Goal: Task Accomplishment & Management: Manage account settings

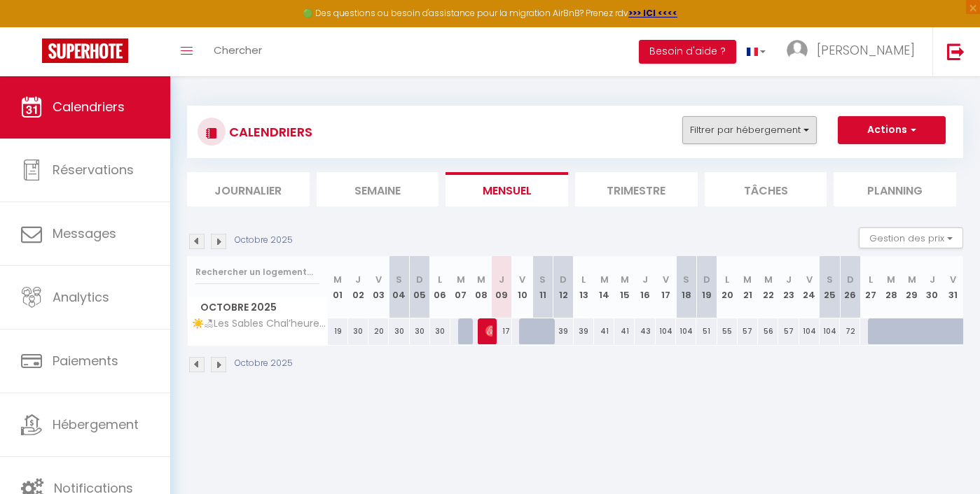
click at [773, 122] on button "Filtrer par hébergement" at bounding box center [749, 130] width 134 height 28
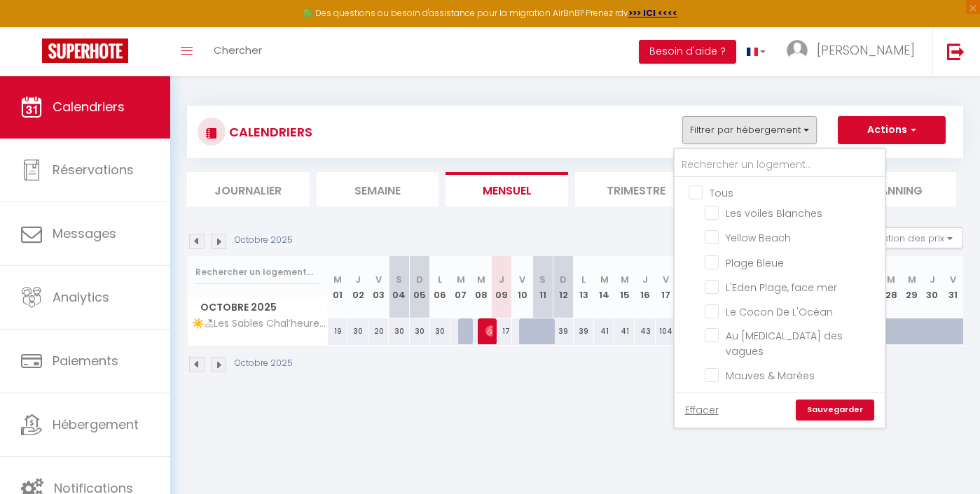
click at [701, 192] on input "Tous" at bounding box center [793, 192] width 210 height 14
checkbox input "true"
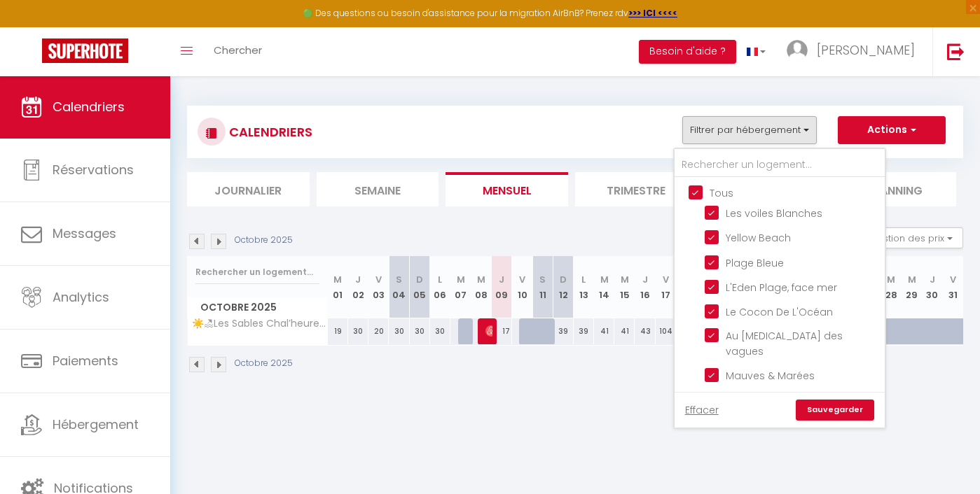
checkbox input "true"
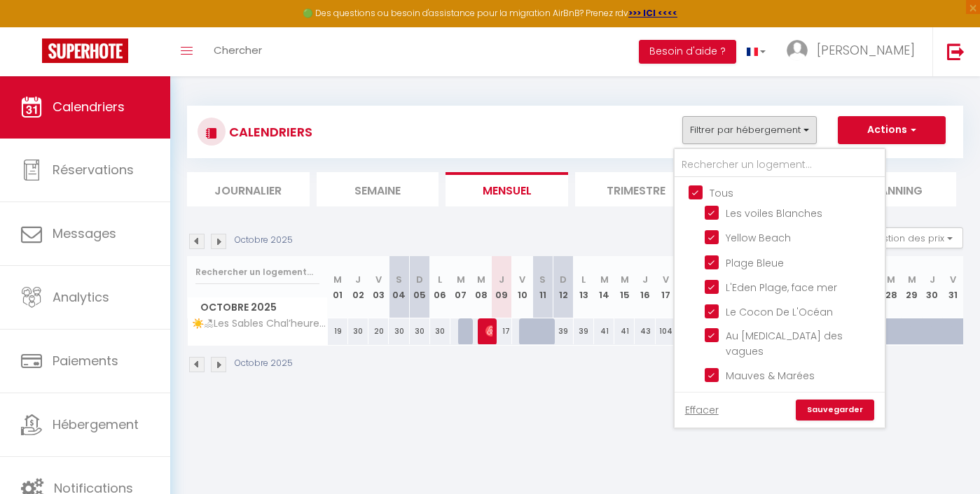
checkbox input "true"
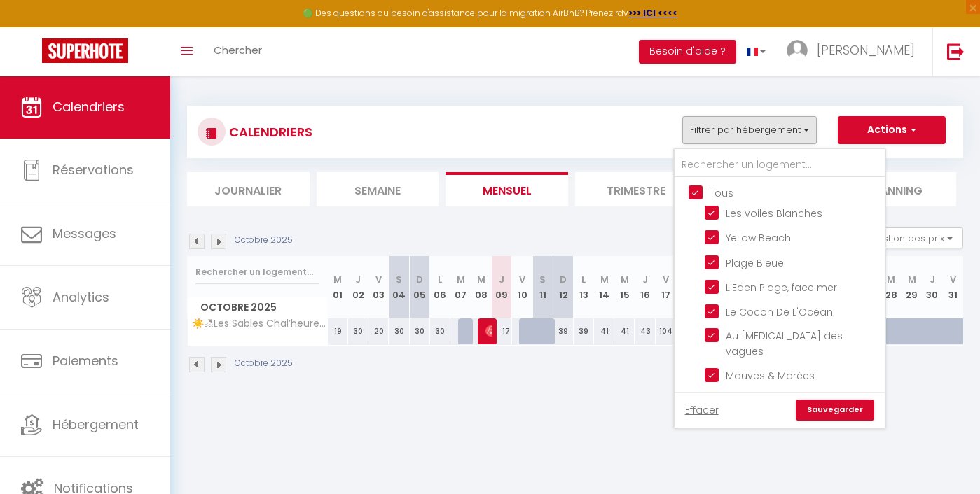
checkbox input "true"
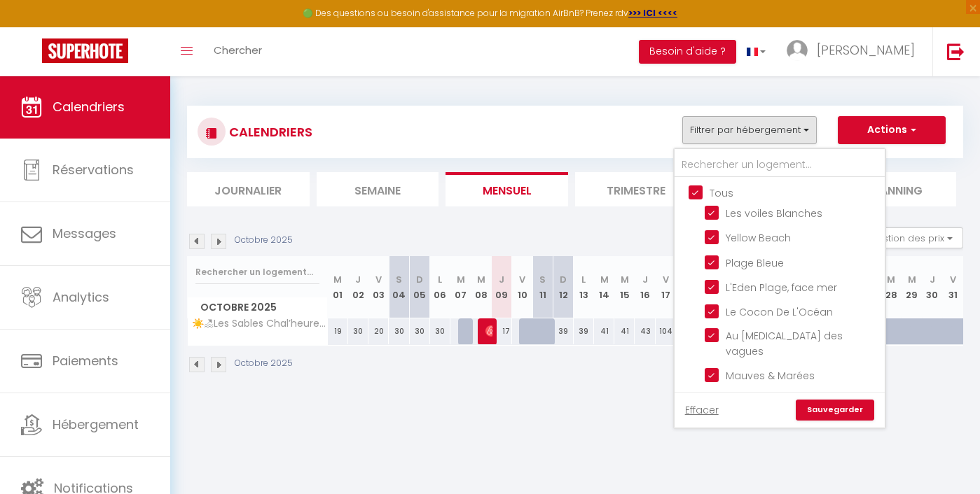
checkbox input "true"
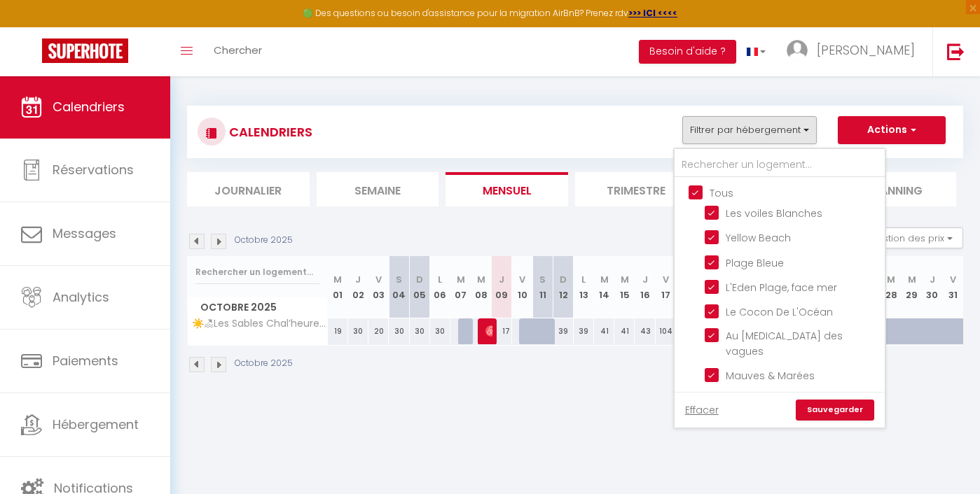
checkbox input "true"
click at [701, 192] on input "Tous" at bounding box center [793, 192] width 210 height 14
checkbox input "false"
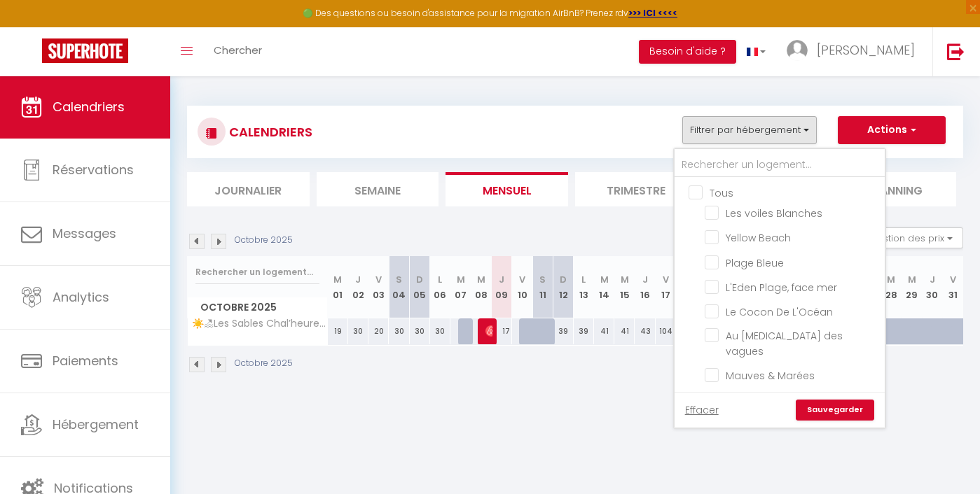
checkbox input "false"
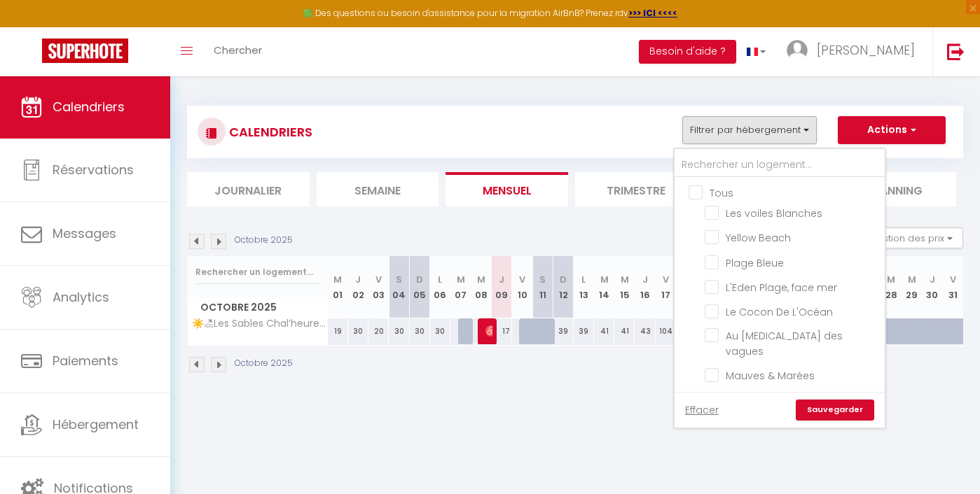
checkbox input "false"
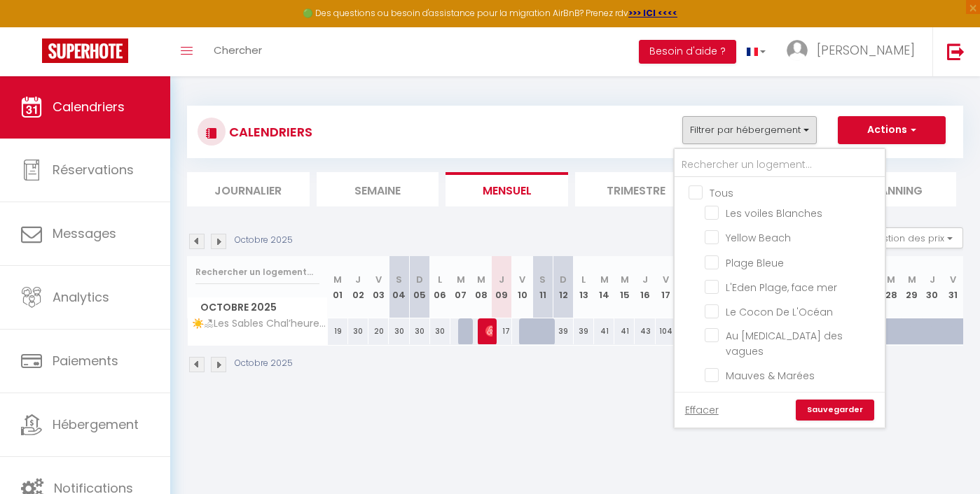
checkbox input "false"
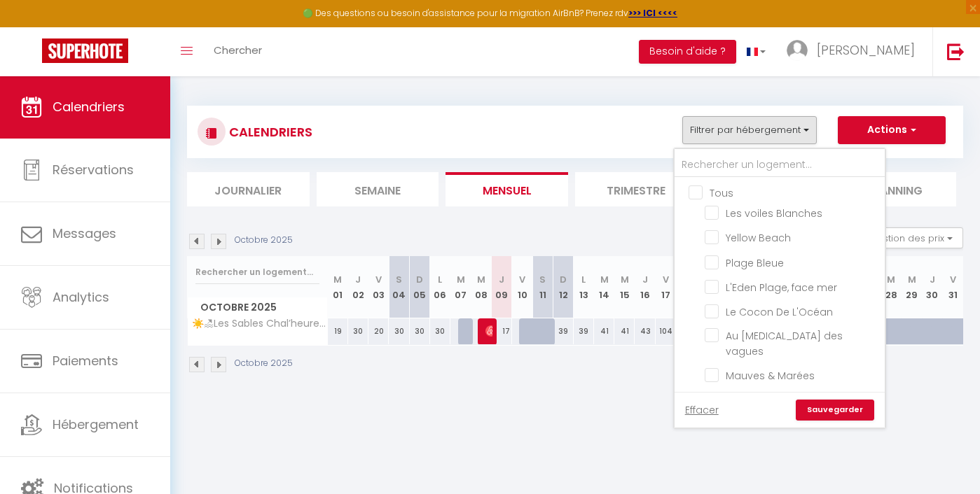
checkbox input "false"
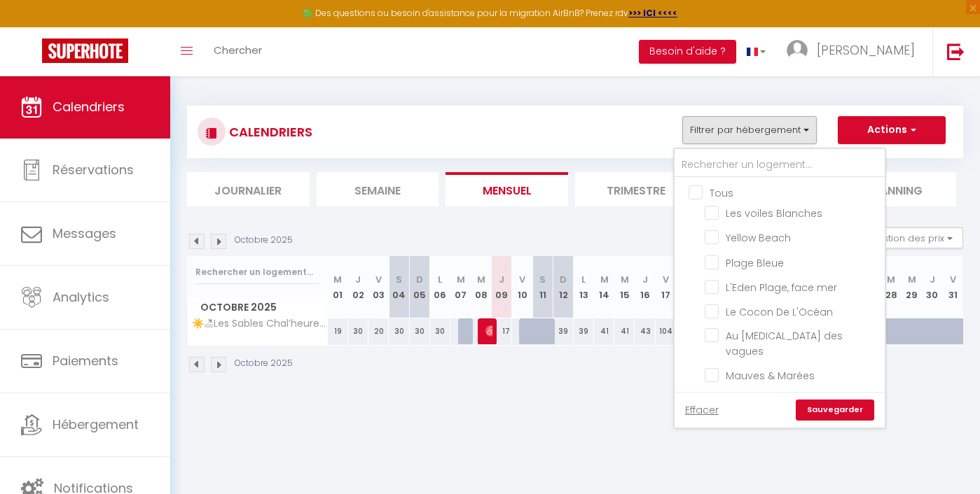
checkbox input "false"
click at [752, 282] on input "L'Eden Plage, face mer" at bounding box center [792, 286] width 175 height 14
checkbox input "true"
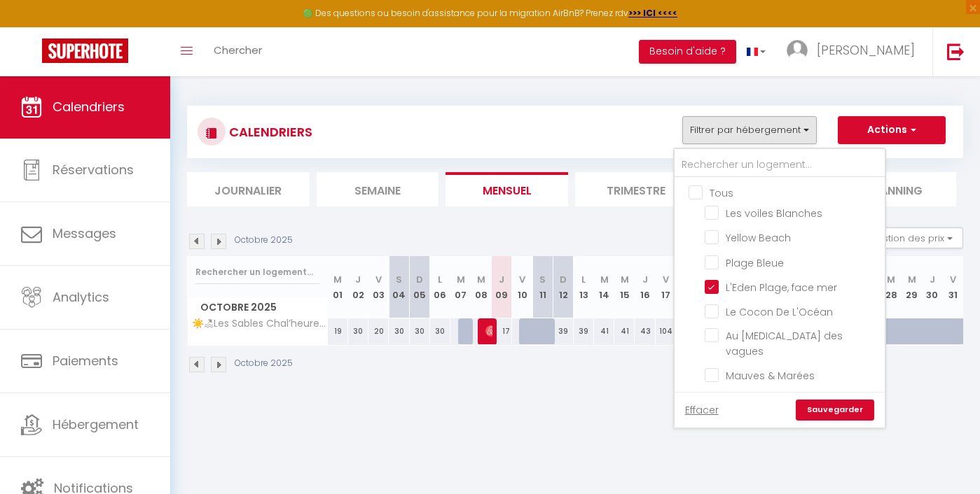
click at [838, 408] on link "Sauvegarder" at bounding box center [835, 410] width 78 height 21
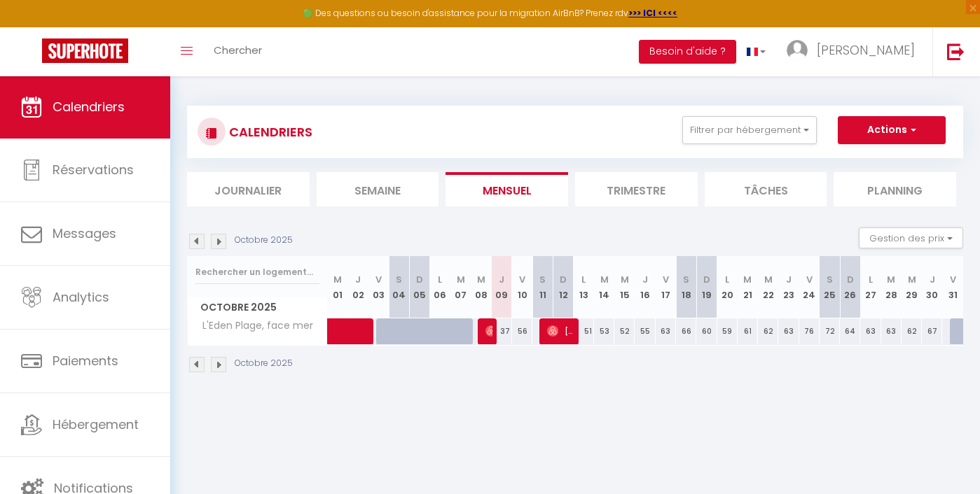
click at [489, 336] on img at bounding box center [490, 331] width 11 height 11
select select "OK"
select select "1"
select select "0"
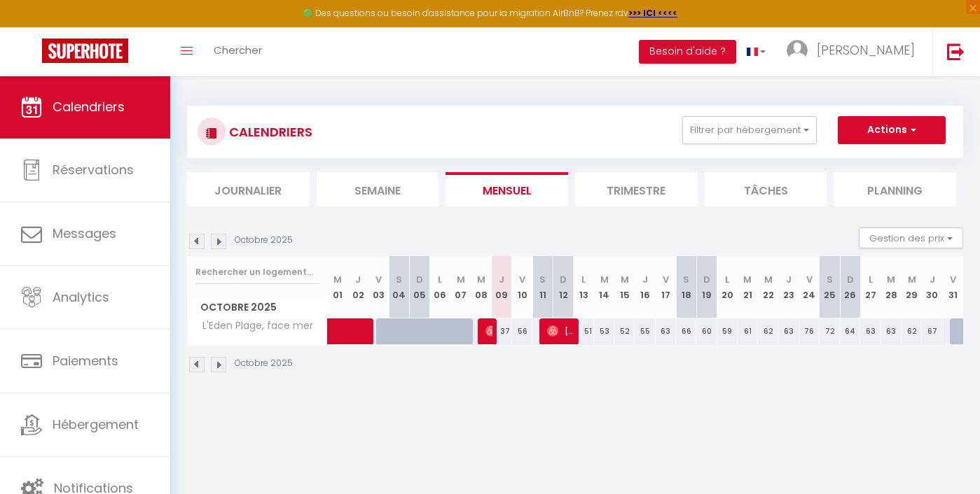
select select "1"
select select
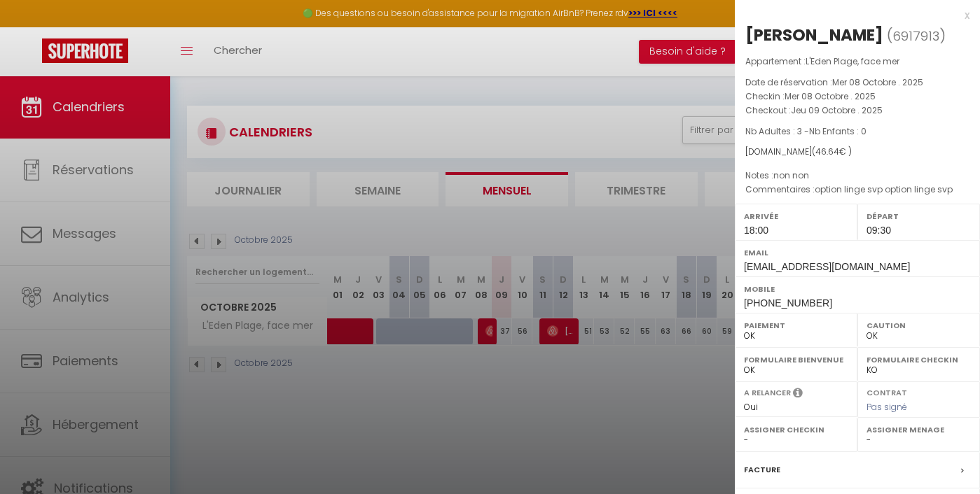
select select "47723"
click at [490, 384] on div at bounding box center [490, 247] width 980 height 494
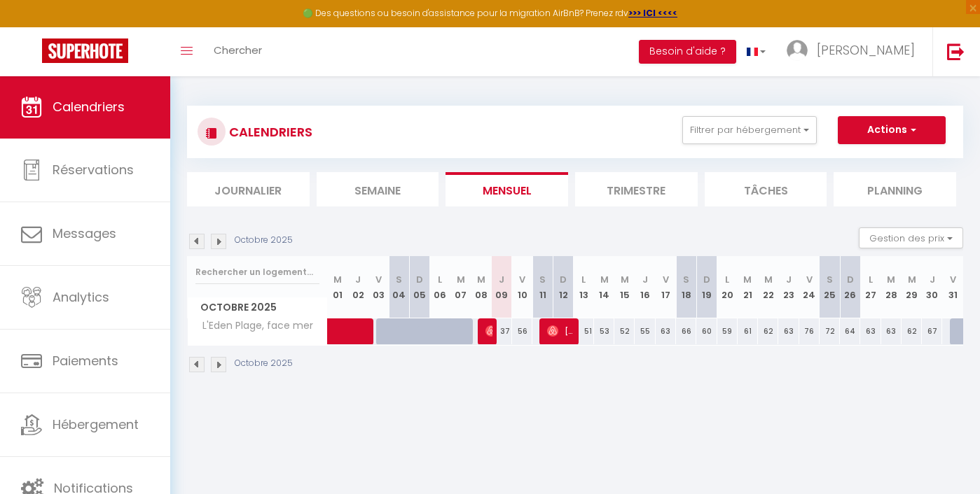
click at [344, 330] on span at bounding box center [374, 332] width 64 height 27
select select "47723"
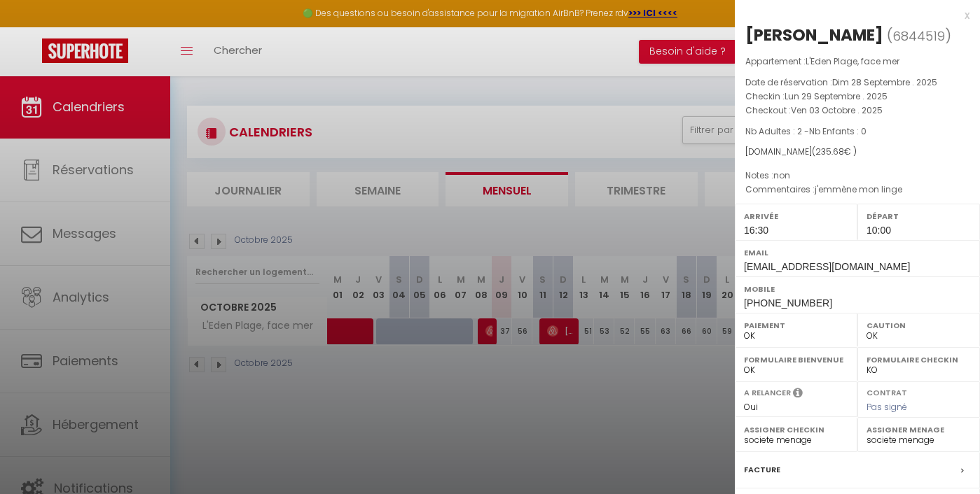
click at [359, 401] on div at bounding box center [490, 247] width 980 height 494
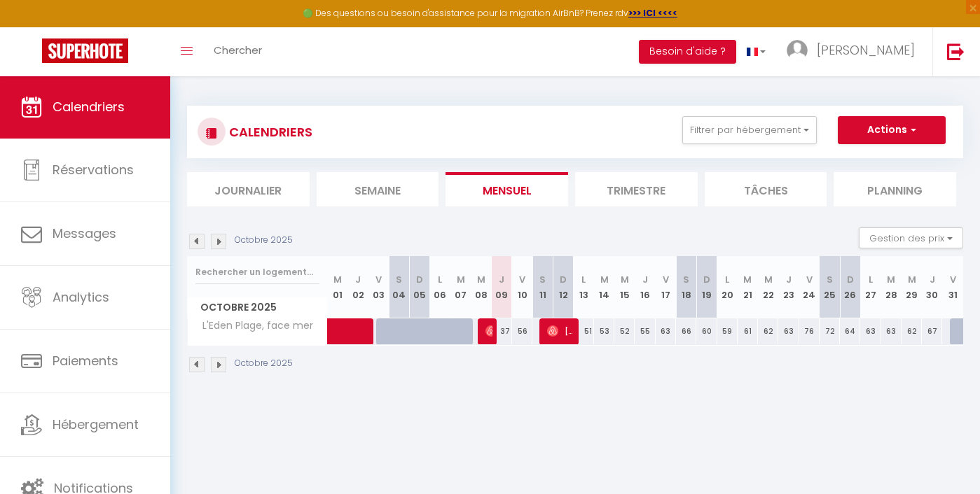
click at [193, 240] on img at bounding box center [196, 241] width 15 height 15
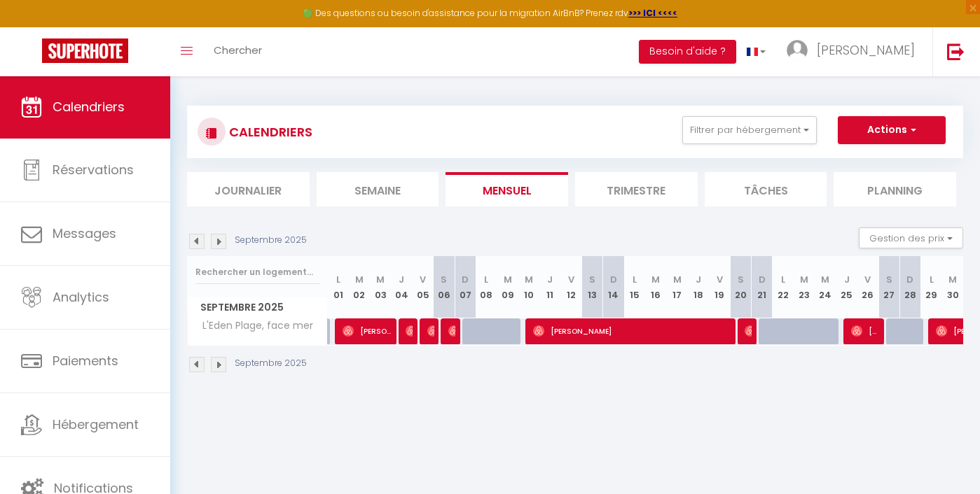
click at [216, 244] on img at bounding box center [218, 241] width 15 height 15
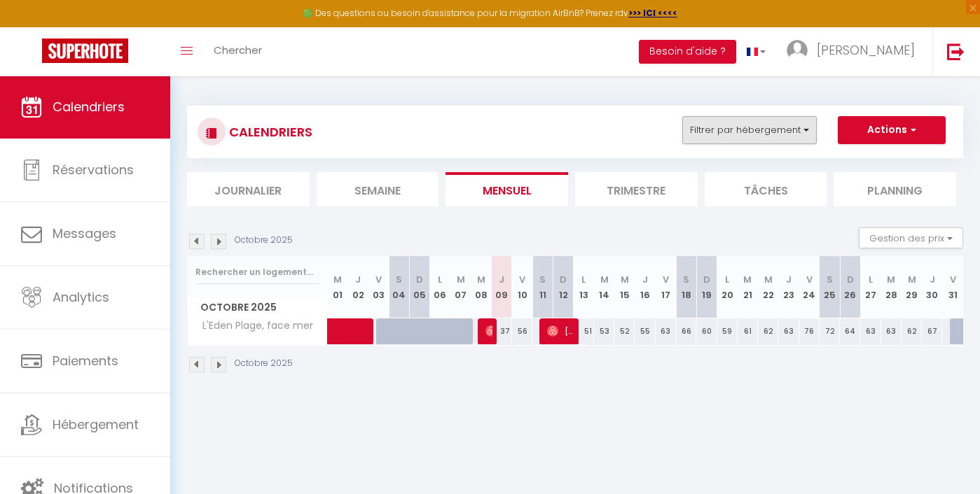
click at [760, 116] on button "Filtrer par hébergement" at bounding box center [749, 130] width 134 height 28
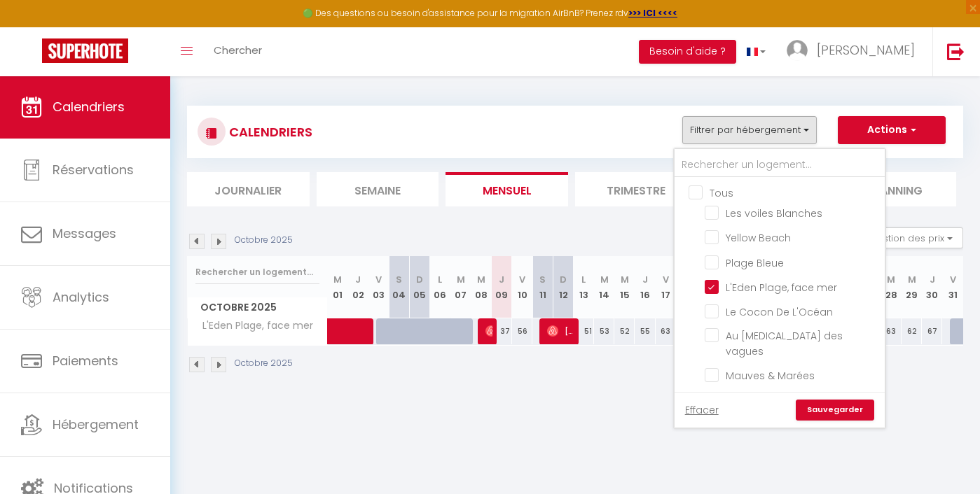
click at [706, 192] on input "Tous" at bounding box center [793, 192] width 210 height 14
checkbox input "true"
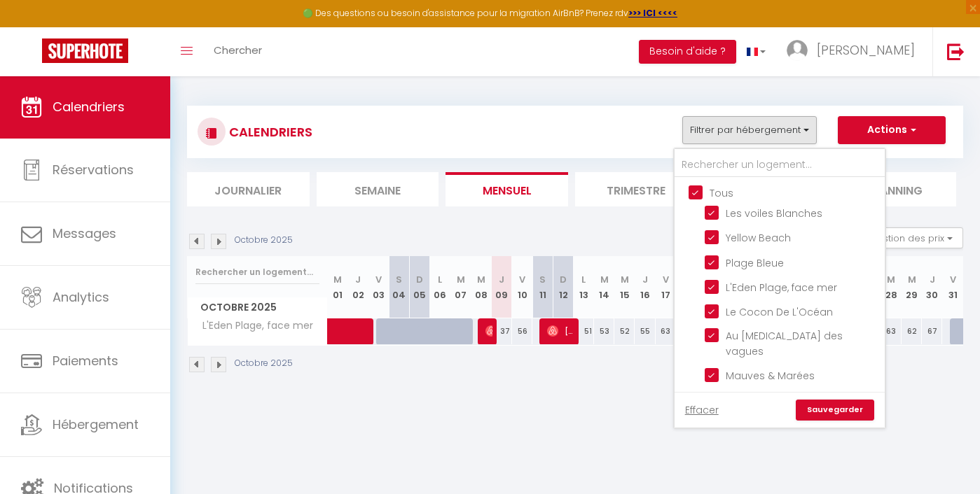
checkbox input "true"
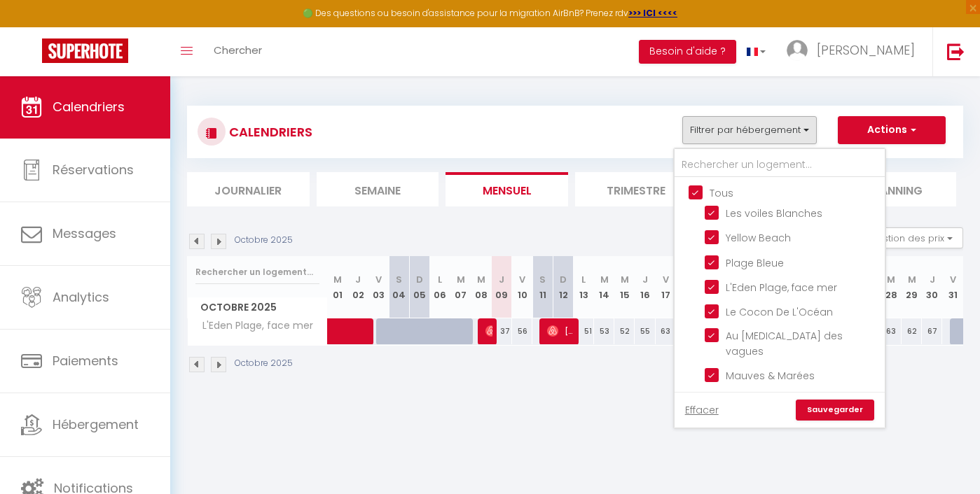
checkbox input "true"
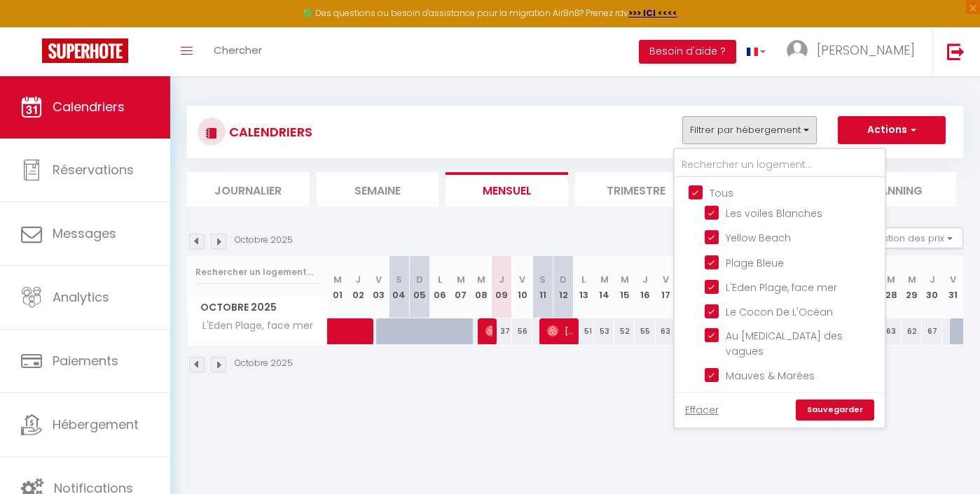
checkbox input "true"
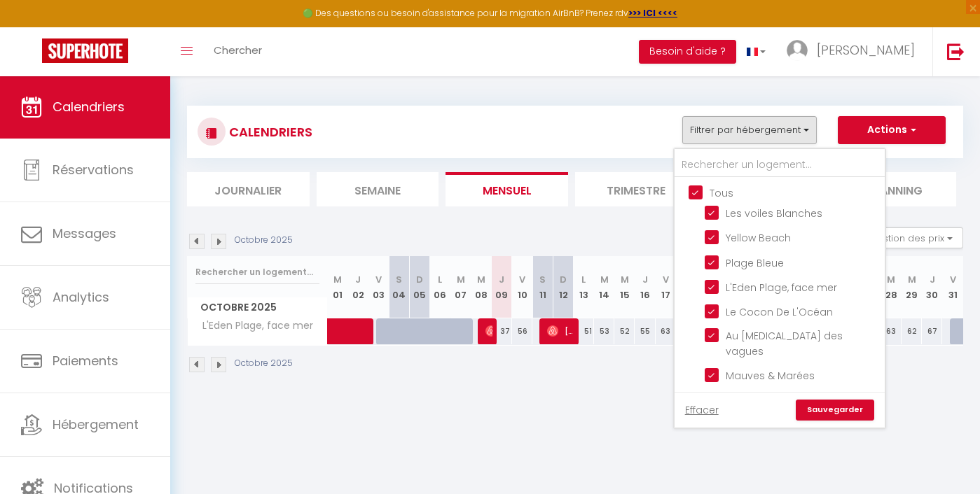
checkbox input "true"
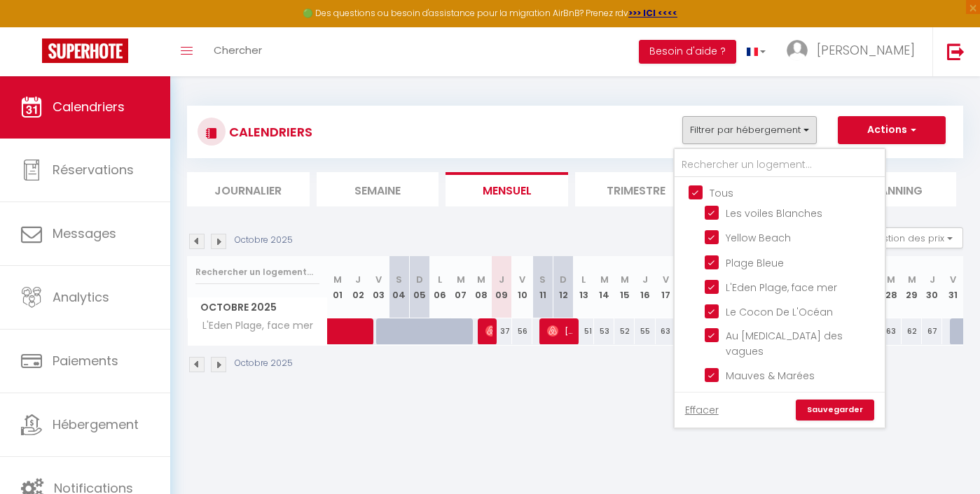
checkbox input "true"
click at [853, 413] on link "Sauvegarder" at bounding box center [835, 410] width 78 height 21
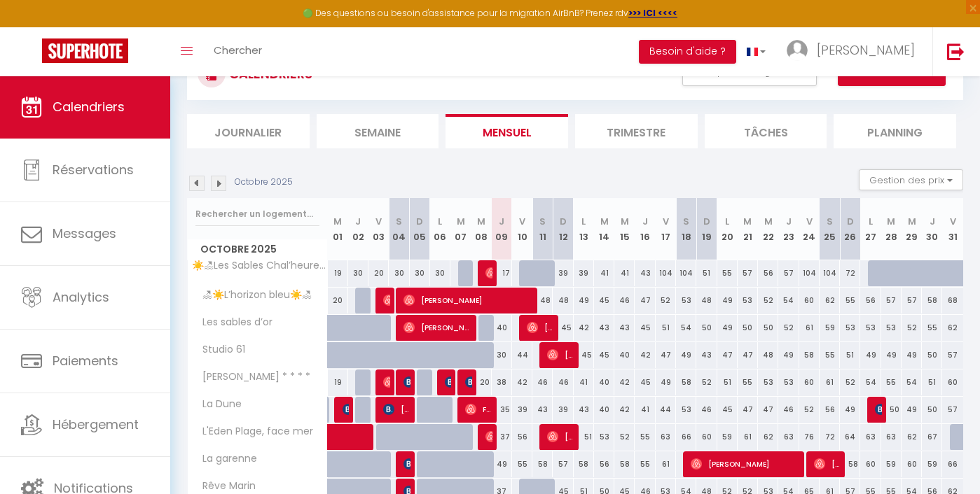
scroll to position [62, 0]
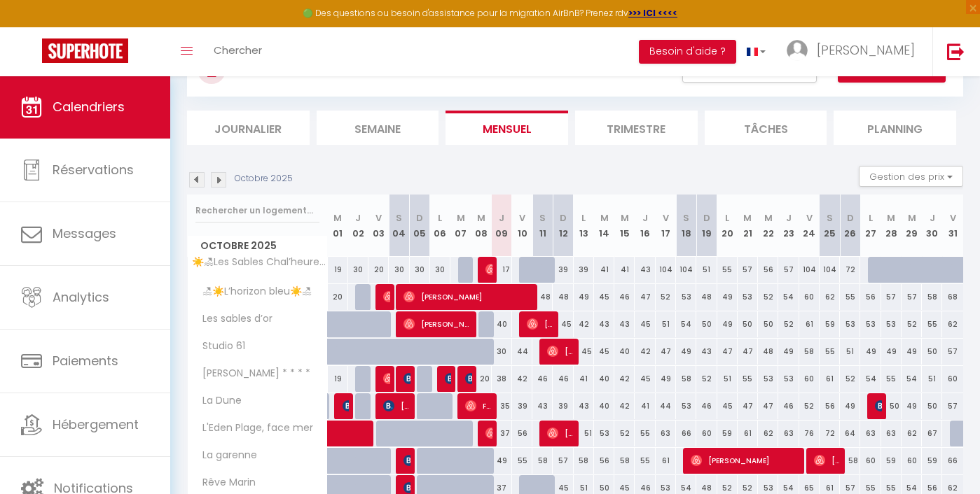
click at [502, 377] on div "38" at bounding box center [502, 379] width 20 height 26
type input "38"
type input "Jeu 09 Octobre 2025"
type input "Ven 10 Octobre 2025"
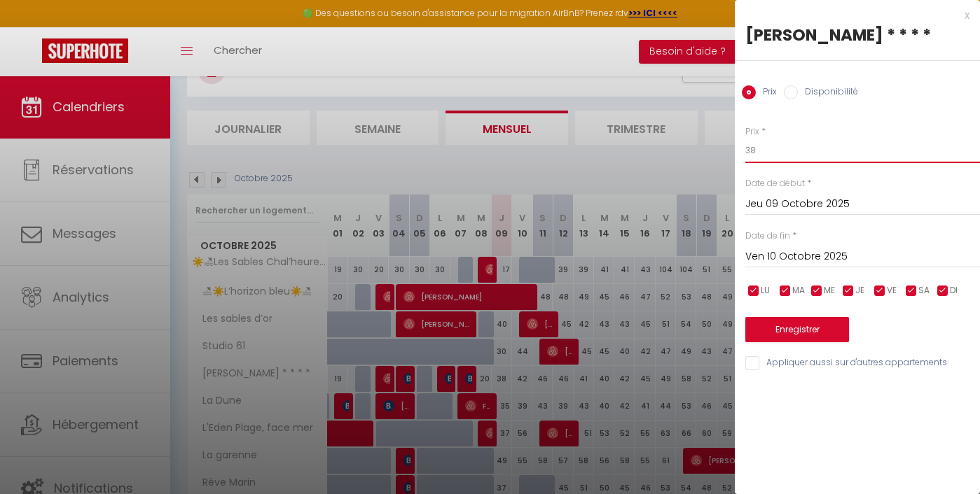
click at [817, 161] on input "38" at bounding box center [862, 150] width 235 height 25
type input "18"
click at [816, 326] on button "Enregistrer" at bounding box center [797, 329] width 104 height 25
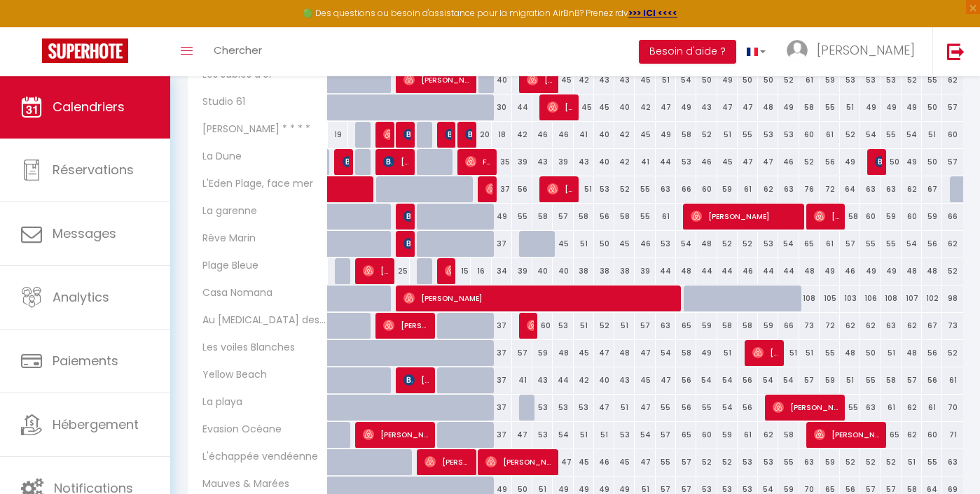
scroll to position [312, 0]
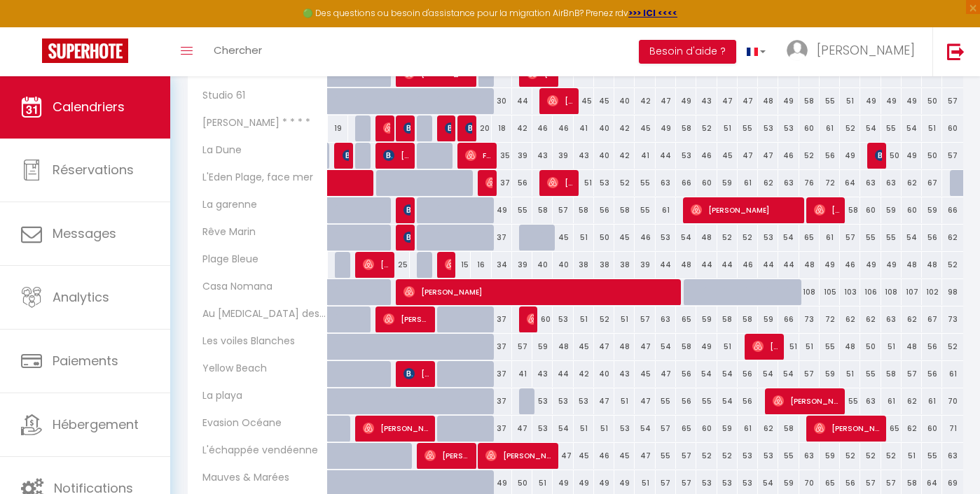
click at [502, 266] on div "34" at bounding box center [502, 265] width 20 height 26
type input "34"
type input "Jeu 09 Octobre 2025"
type input "Ven 10 Octobre 2025"
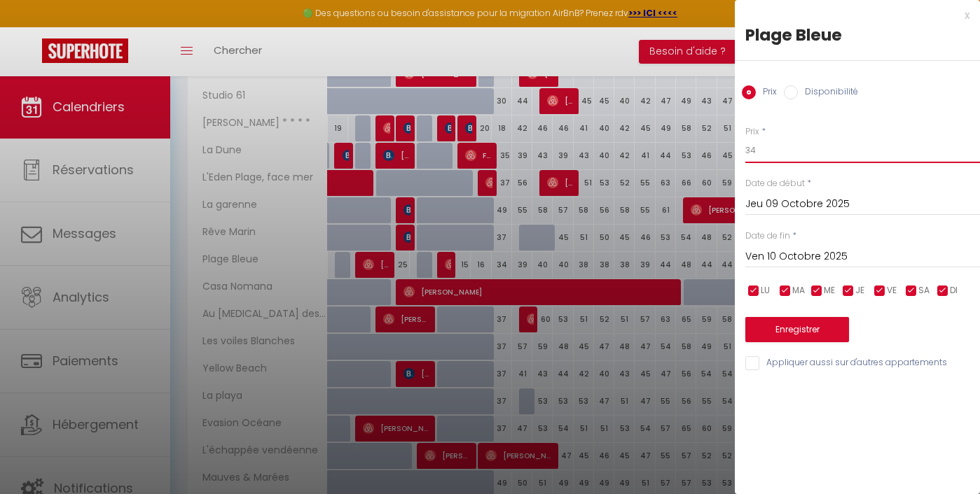
click at [789, 141] on input "34" at bounding box center [862, 150] width 235 height 25
type input "14"
click at [782, 323] on button "Enregistrer" at bounding box center [797, 329] width 104 height 25
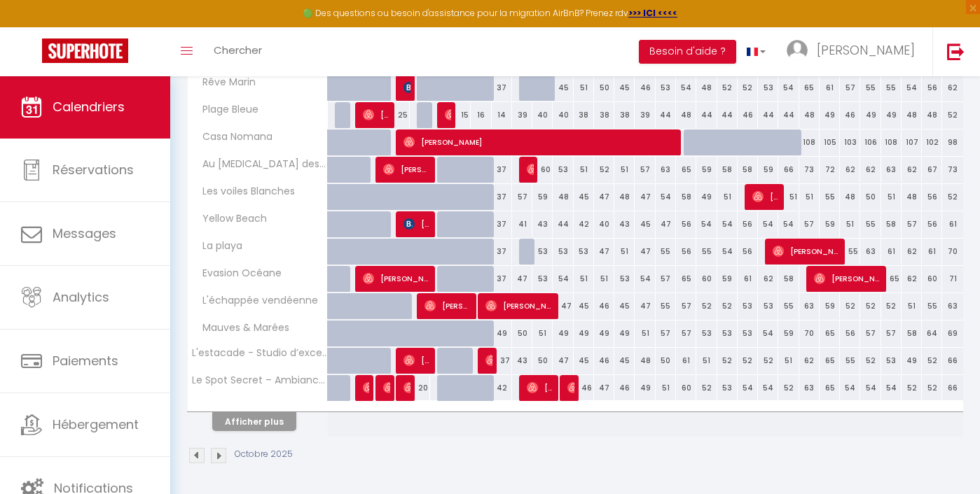
scroll to position [462, 0]
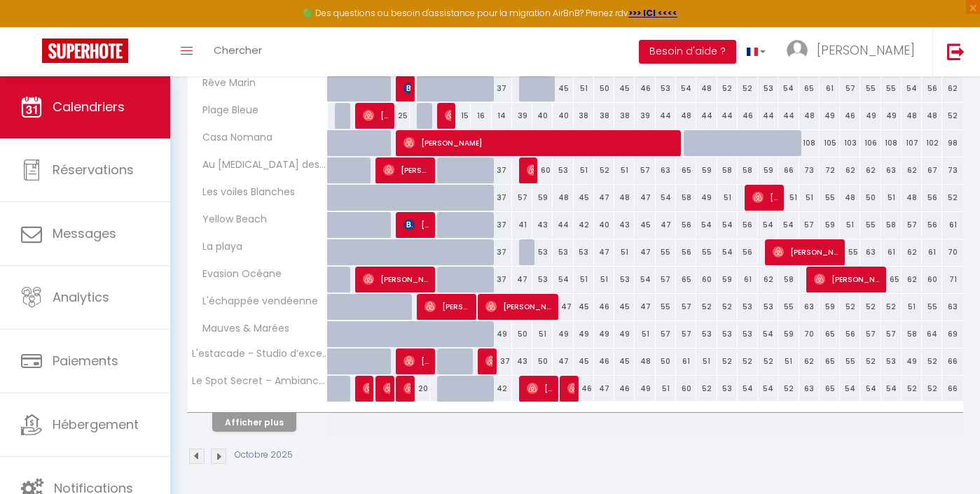
click at [499, 391] on div "42" at bounding box center [502, 389] width 20 height 26
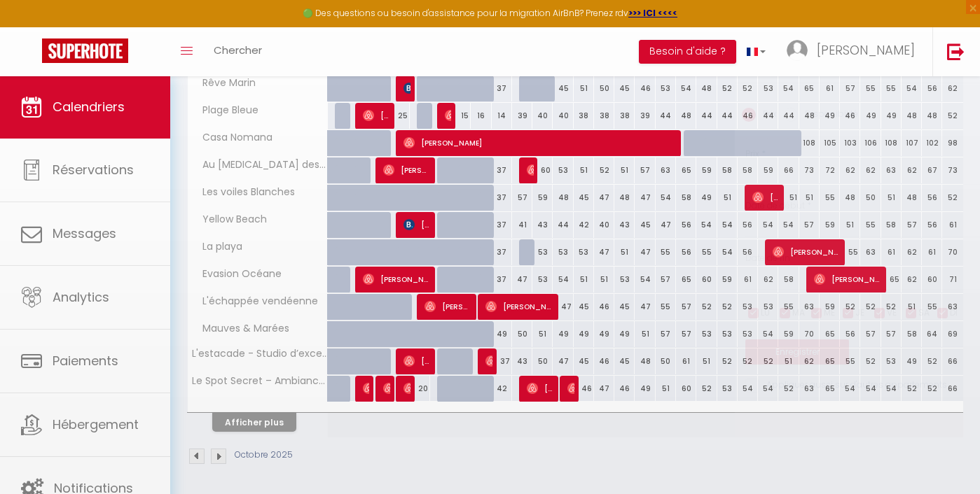
type input "42"
type input "Jeu 09 Octobre 2025"
type input "Ven 10 Octobre 2025"
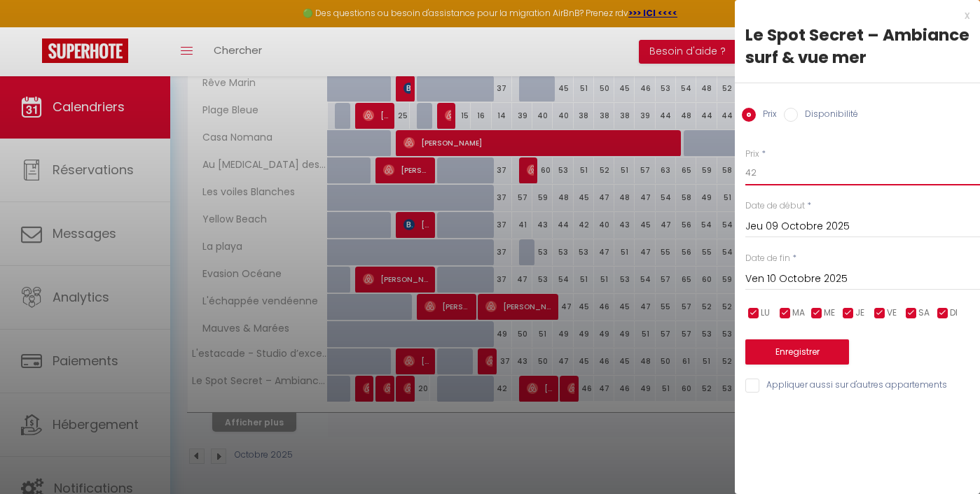
click at [756, 179] on input "42" at bounding box center [862, 172] width 235 height 25
click at [757, 179] on input "42" at bounding box center [862, 172] width 235 height 25
type input "22"
click at [817, 349] on button "Enregistrer" at bounding box center [797, 352] width 104 height 25
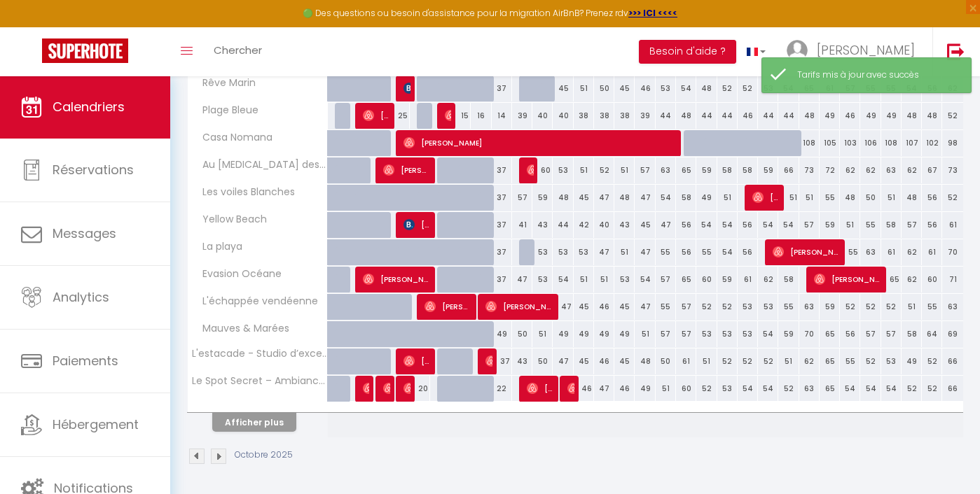
click at [275, 430] on button "Afficher plus" at bounding box center [254, 422] width 84 height 19
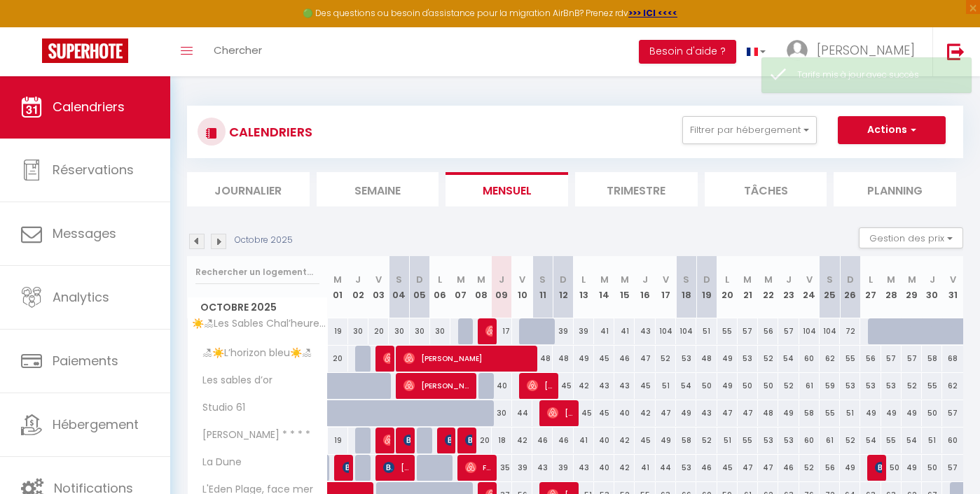
scroll to position [0, 0]
